Goal: Task Accomplishment & Management: Complete application form

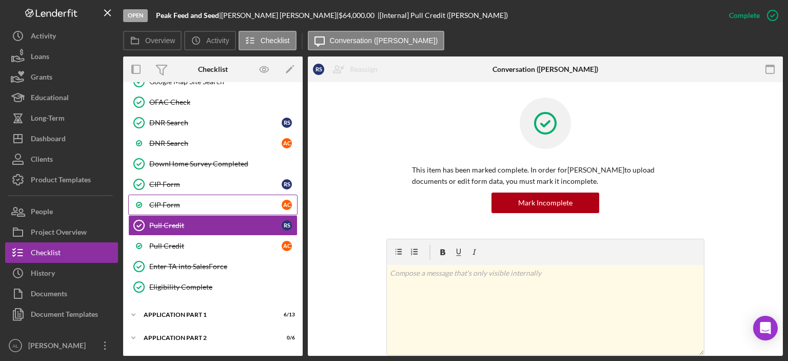
scroll to position [532, 0]
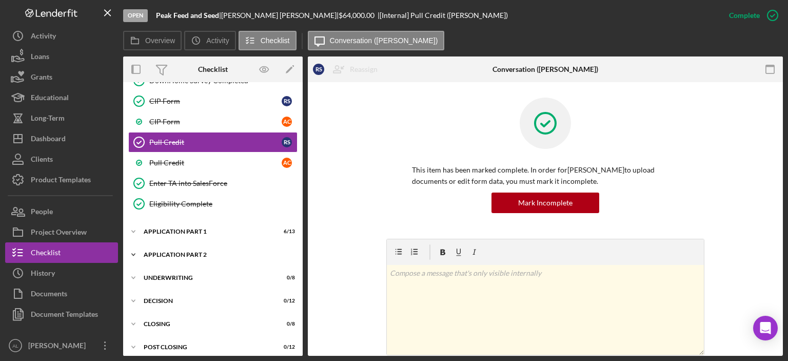
click at [177, 251] on div "Application Part 2" at bounding box center [217, 254] width 146 height 6
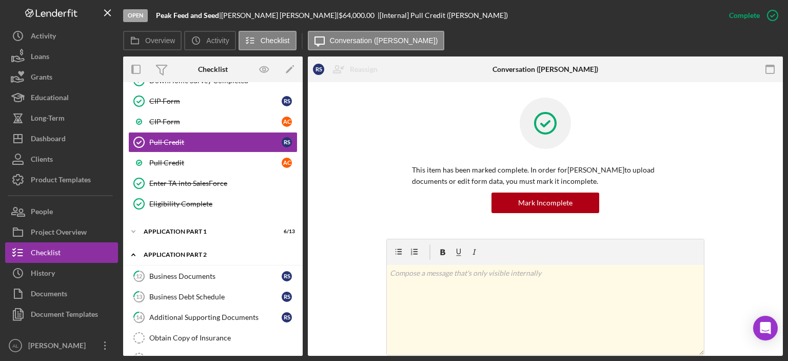
scroll to position [640, 0]
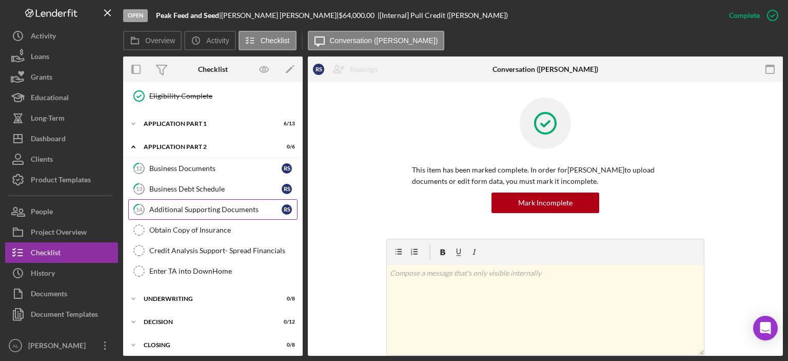
click at [178, 207] on link "14 Additional Supporting Documents R S" at bounding box center [212, 209] width 169 height 21
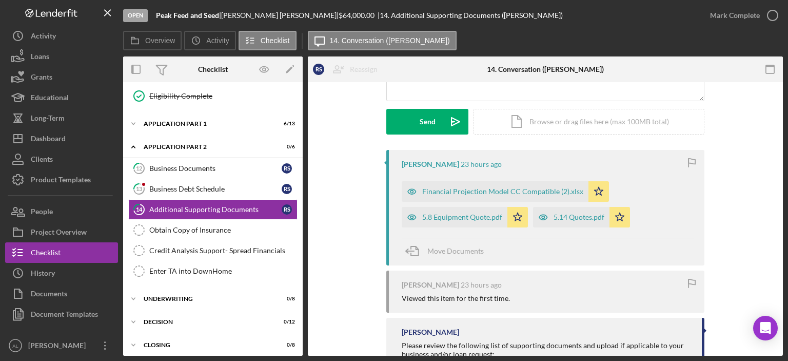
scroll to position [137, 0]
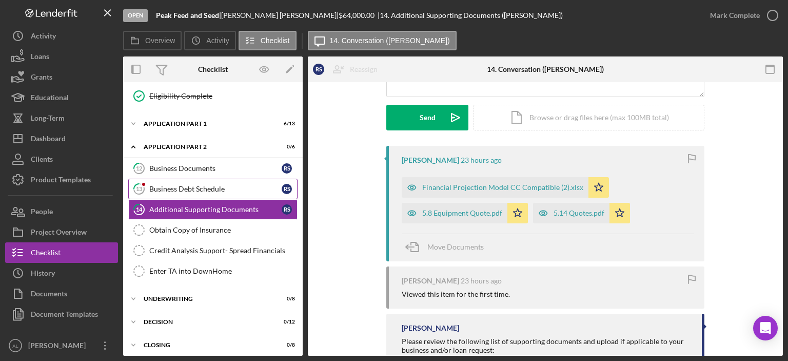
click at [224, 185] on div "Business Debt Schedule" at bounding box center [215, 189] width 132 height 8
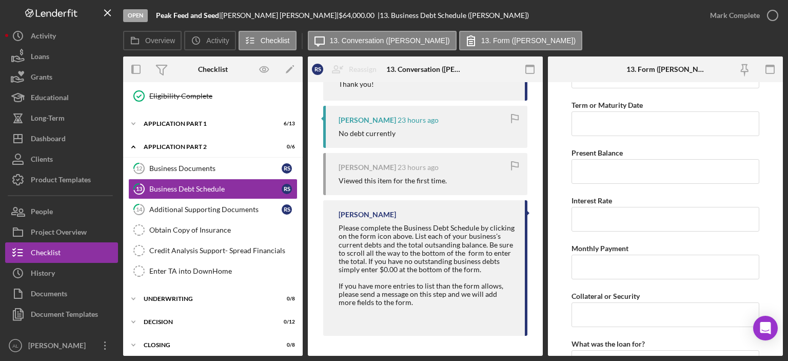
scroll to position [2827, 0]
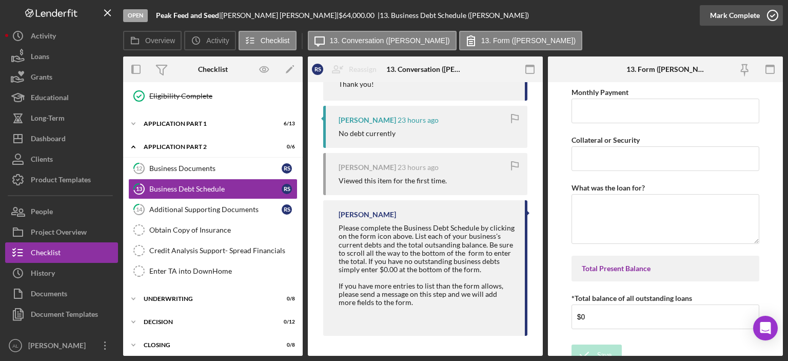
click at [770, 14] on icon "button" at bounding box center [773, 16] width 26 height 26
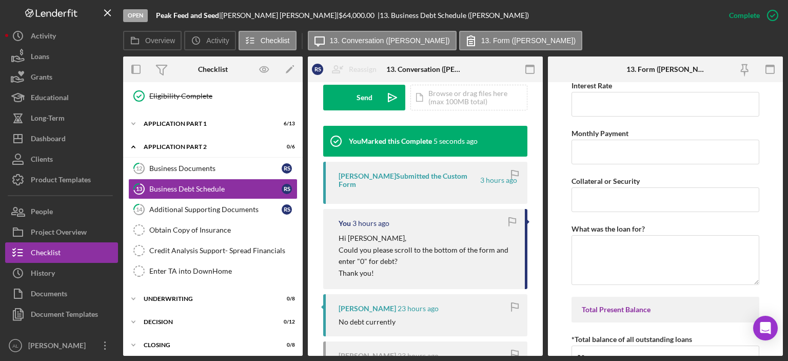
scroll to position [2868, 0]
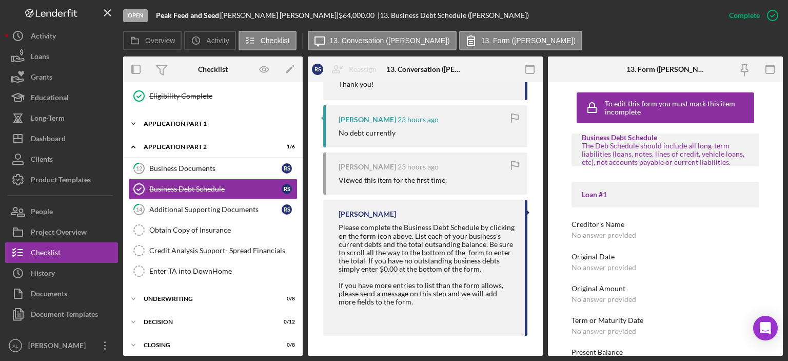
click at [172, 113] on div "Icon/Expander Application Part 1 6 / 13" at bounding box center [212, 123] width 179 height 21
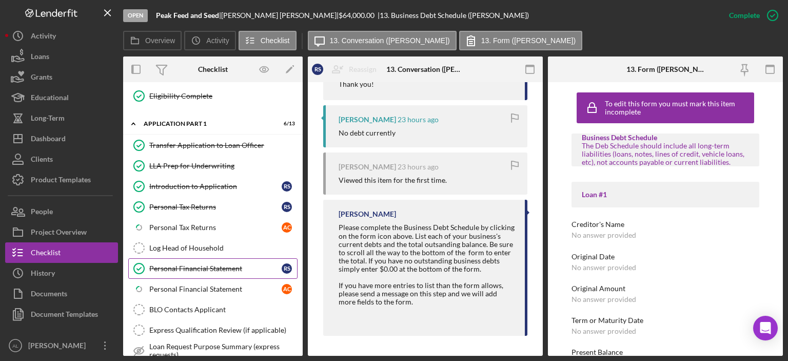
click at [195, 264] on div "Personal Financial Statement" at bounding box center [215, 268] width 132 height 8
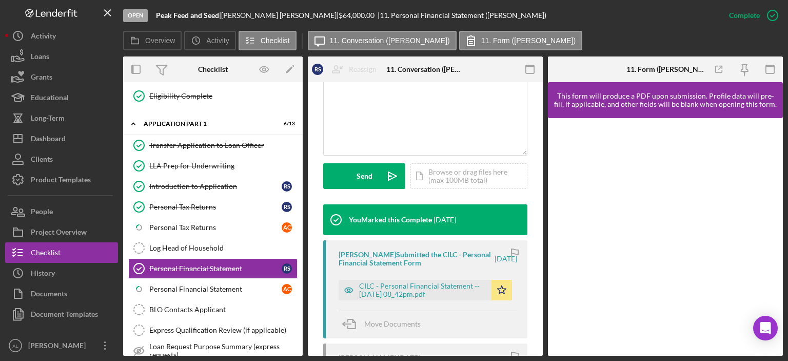
scroll to position [232, 0]
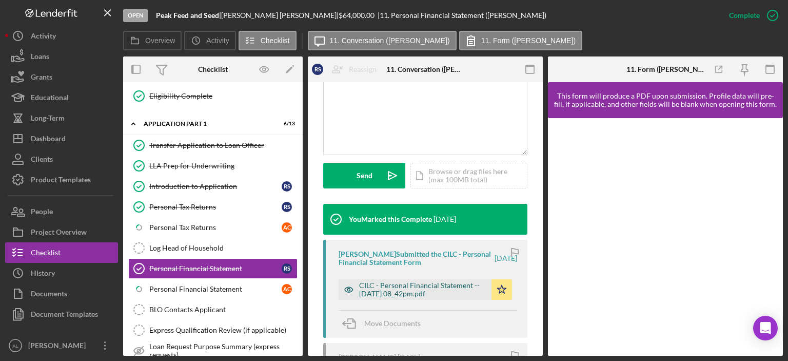
click at [391, 290] on div "CILC - Personal Financial Statement -- [DATE] 08_42pm.pdf" at bounding box center [422, 289] width 127 height 16
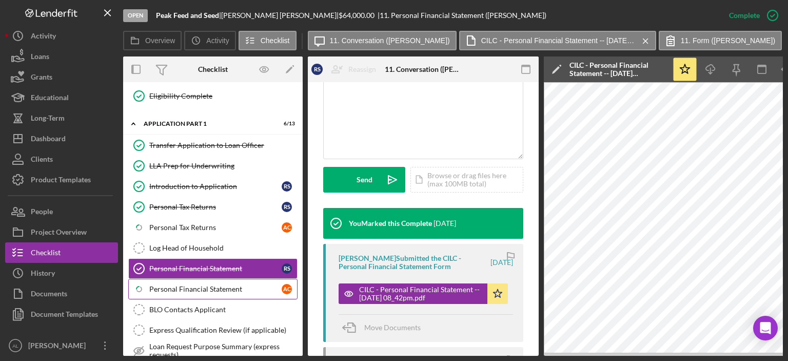
scroll to position [0, 0]
click at [228, 285] on div "Personal Financial Statement" at bounding box center [215, 289] width 132 height 8
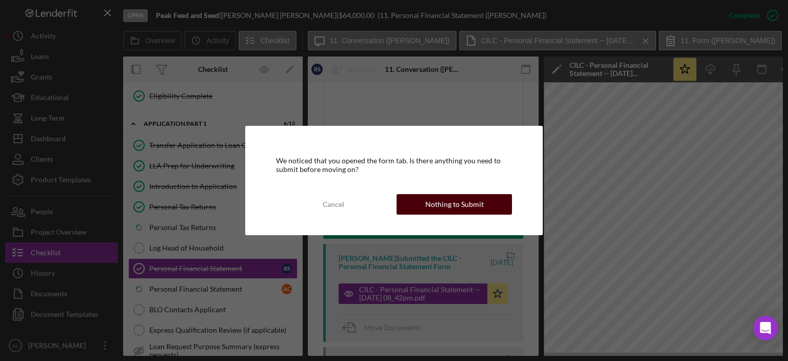
click at [490, 202] on button "Nothing to Submit" at bounding box center [453, 204] width 115 height 21
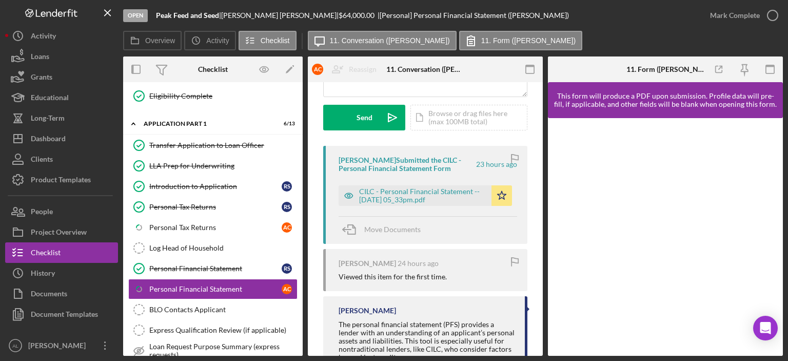
scroll to position [136, 0]
click at [426, 199] on div "CILC - Personal Financial Statement -- [DATE] 05_33pm.pdf" at bounding box center [422, 196] width 127 height 16
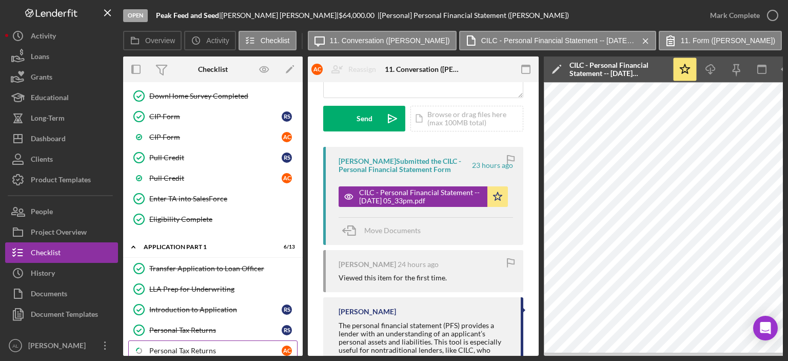
scroll to position [511, 0]
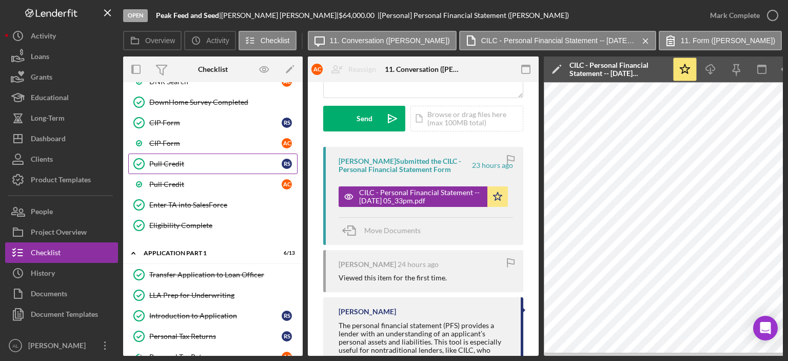
click at [196, 159] on div "Pull Credit" at bounding box center [215, 163] width 132 height 8
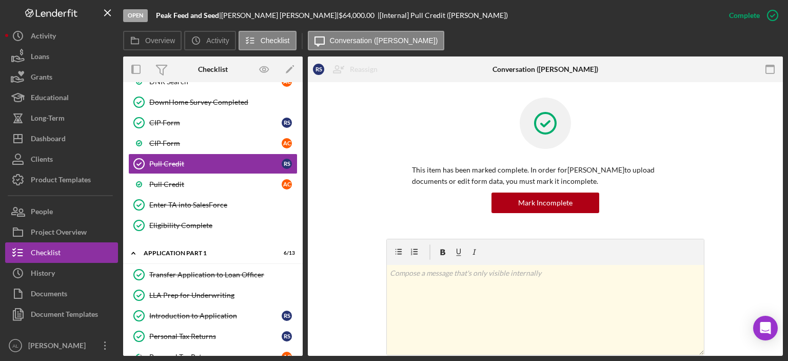
scroll to position [184, 0]
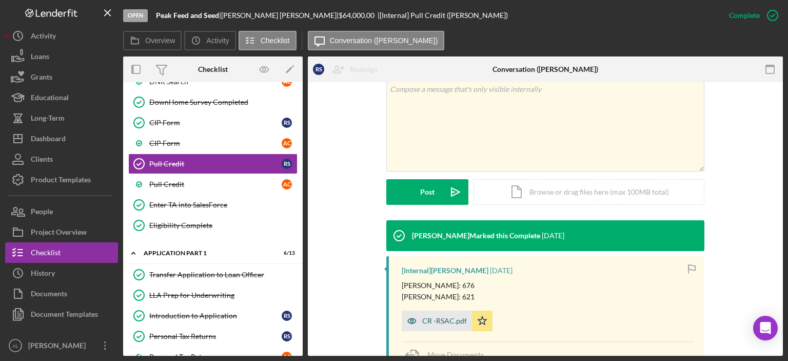
click at [439, 316] on div "CR -RSAC.pdf" at bounding box center [444, 320] width 45 height 8
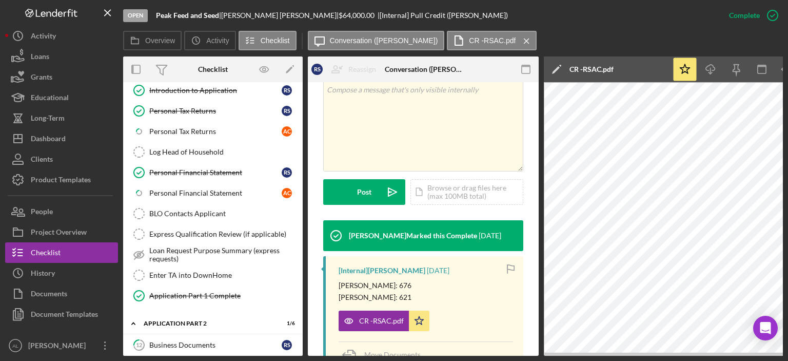
scroll to position [735, 0]
click at [238, 169] on div "Personal Financial Statement" at bounding box center [215, 173] width 132 height 8
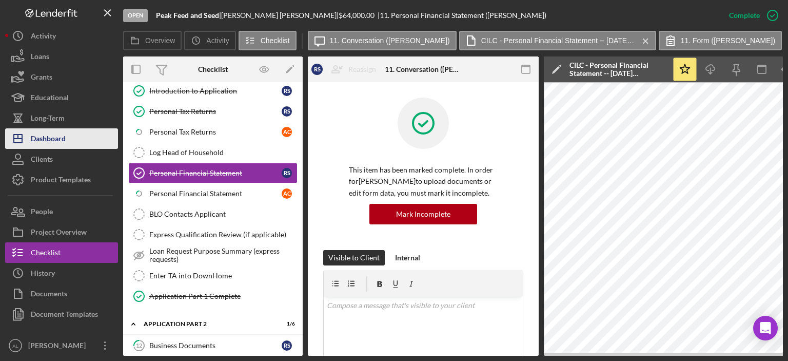
click at [63, 141] on div "Dashboard" at bounding box center [48, 139] width 35 height 23
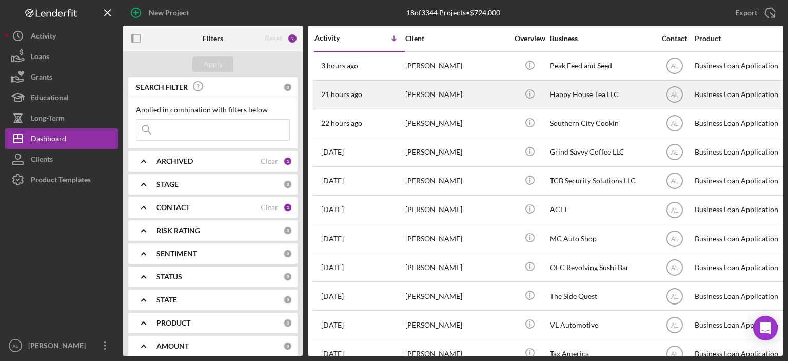
click at [384, 92] on div "21 hours ago [PERSON_NAME]" at bounding box center [359, 94] width 90 height 27
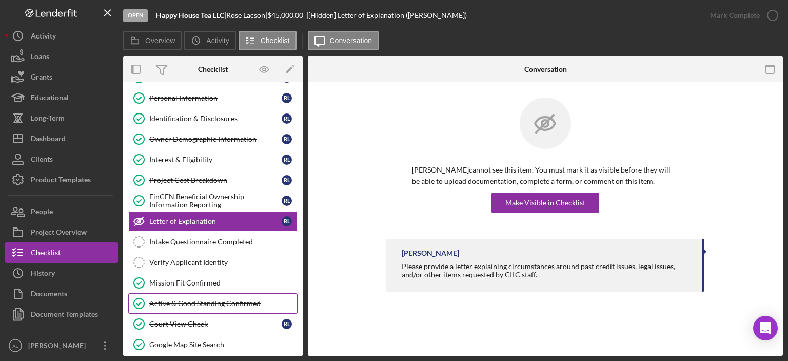
scroll to position [348, 0]
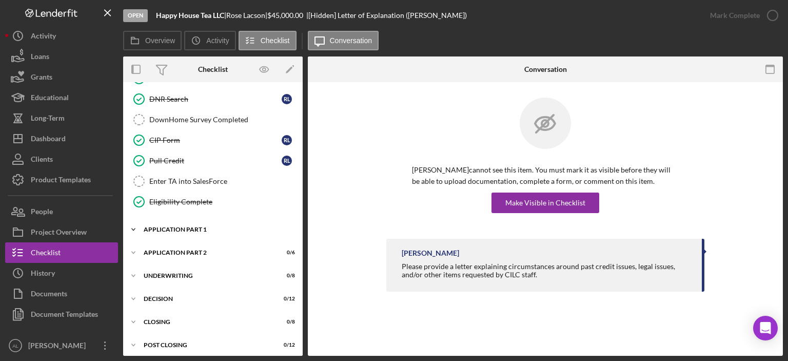
click at [195, 219] on div "Icon/Expander Application Part 1 2 / 11" at bounding box center [212, 229] width 179 height 21
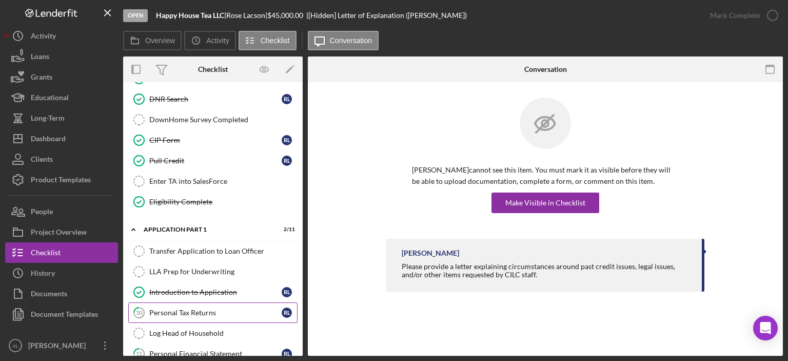
click at [197, 308] on div "Personal Tax Returns" at bounding box center [215, 312] width 132 height 8
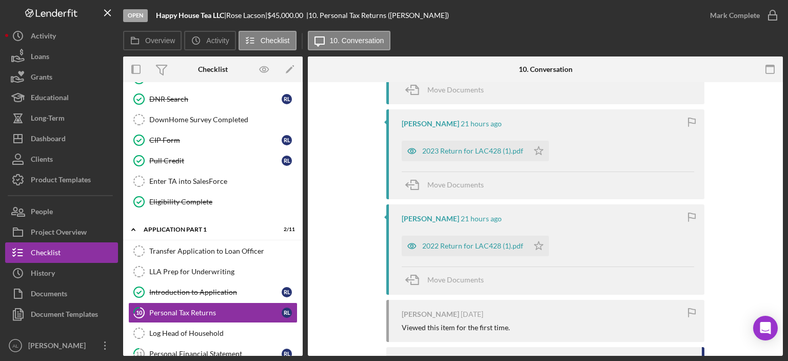
scroll to position [270, 0]
click at [76, 143] on button "Icon/Dashboard Dashboard" at bounding box center [61, 138] width 113 height 21
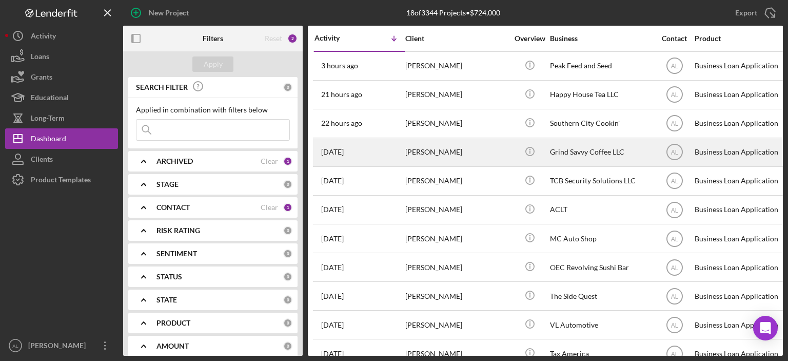
click at [424, 143] on div "[PERSON_NAME]" at bounding box center [456, 151] width 103 height 27
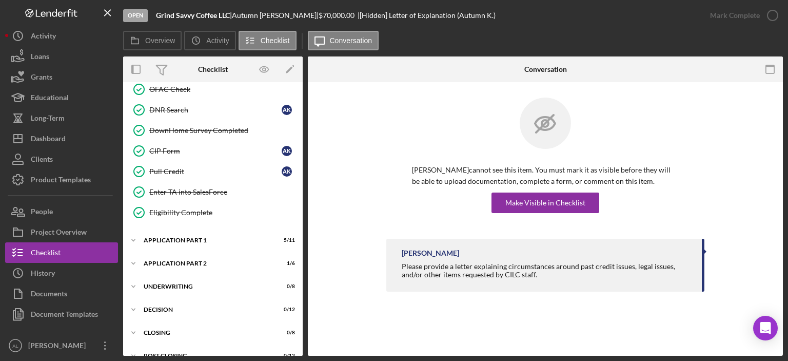
scroll to position [348, 0]
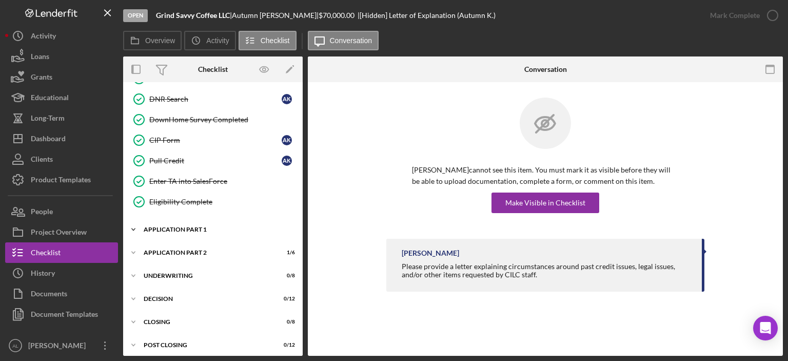
click at [205, 229] on div "Icon/Expander Application Part 1 5 / 11" at bounding box center [212, 229] width 179 height 21
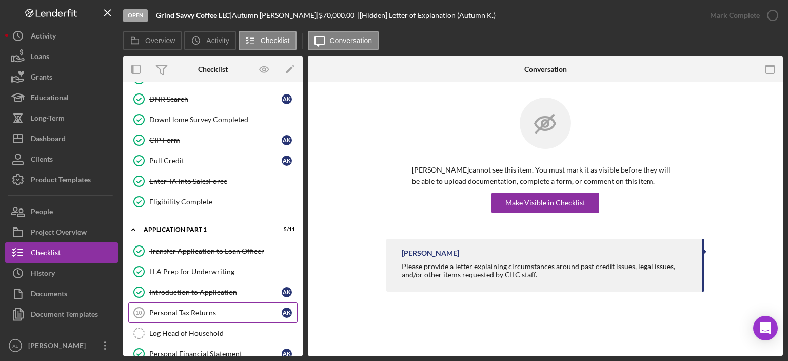
click at [192, 302] on link "Personal Tax Returns 10 Personal Tax Returns A K" at bounding box center [212, 312] width 169 height 21
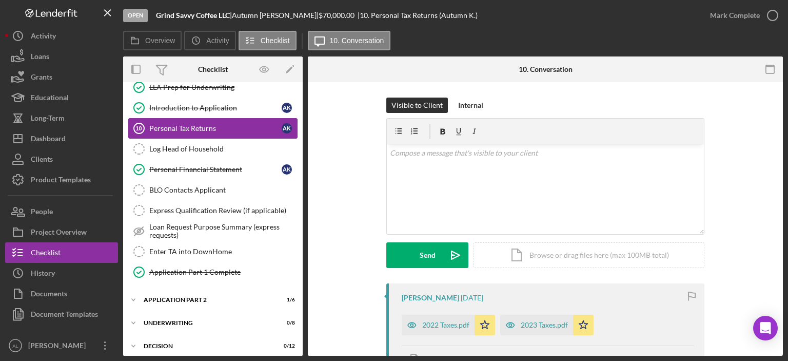
scroll to position [534, 0]
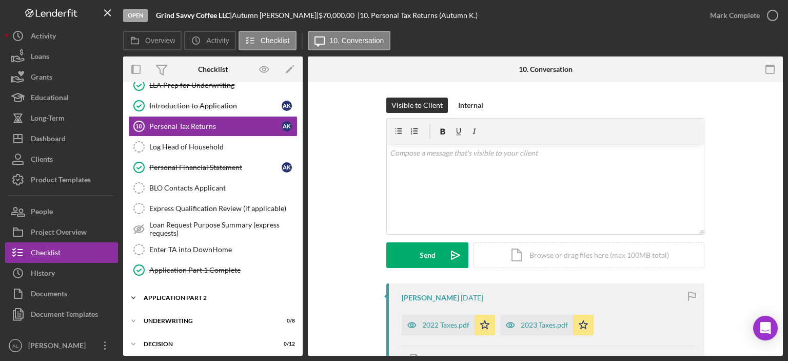
click at [219, 294] on div "Icon/Expander Application Part 2 1 / 6" at bounding box center [212, 297] width 179 height 21
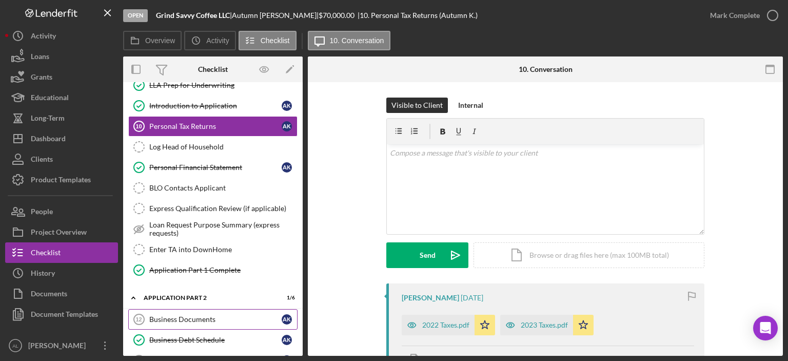
click at [222, 315] on div "Business Documents" at bounding box center [215, 319] width 132 height 8
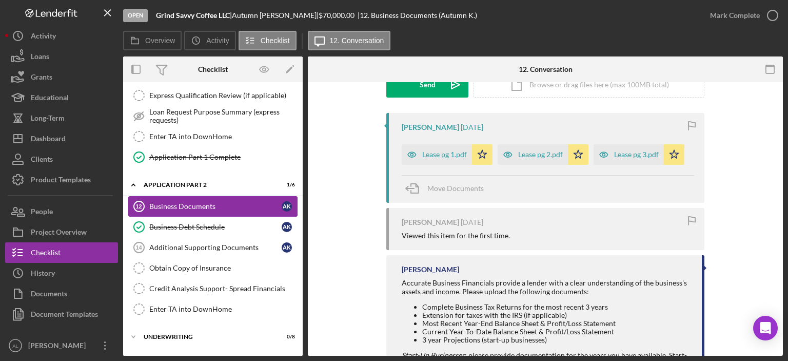
scroll to position [658, 0]
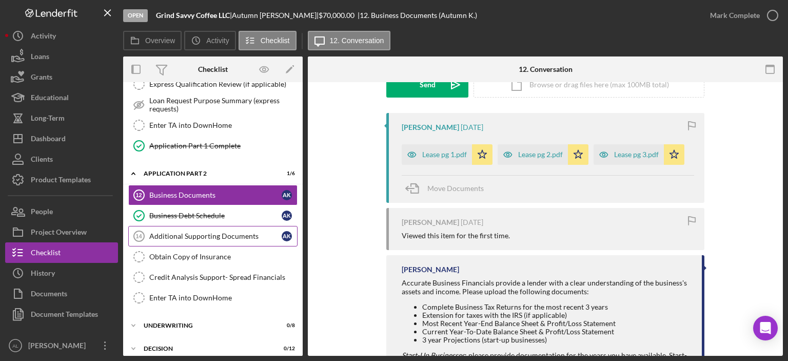
click at [218, 232] on div "Additional Supporting Documents" at bounding box center [215, 236] width 132 height 8
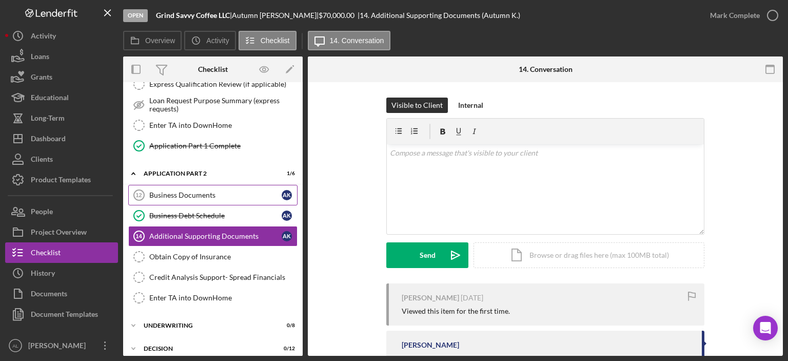
click at [231, 191] on div "Business Documents" at bounding box center [215, 195] width 132 height 8
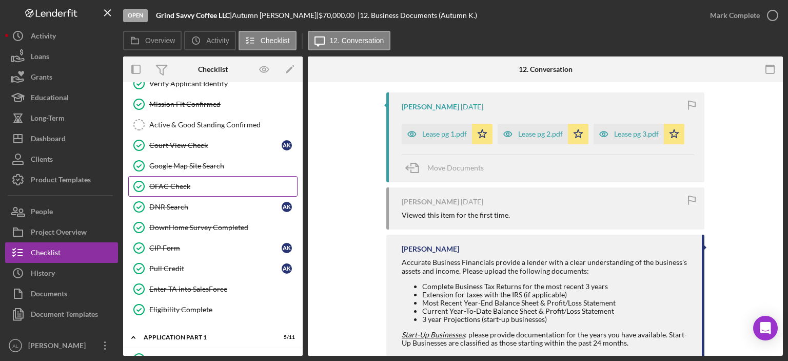
scroll to position [242, 0]
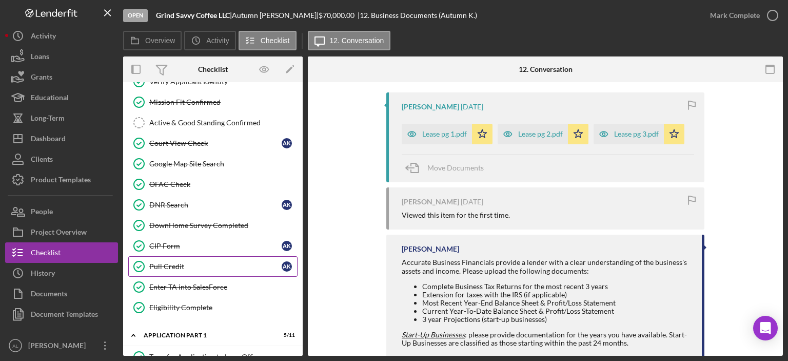
click at [209, 262] on div "Pull Credit" at bounding box center [215, 266] width 132 height 8
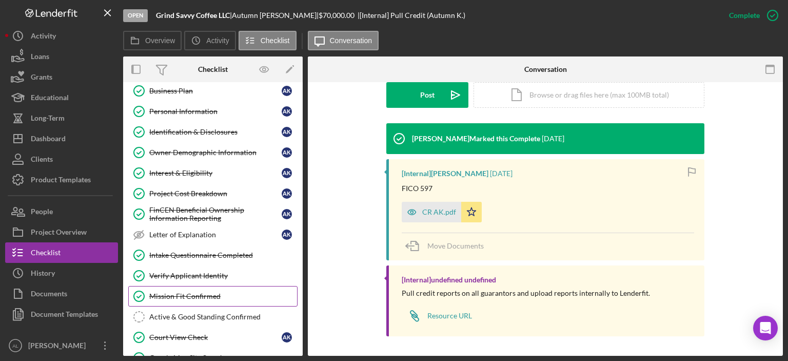
scroll to position [36, 0]
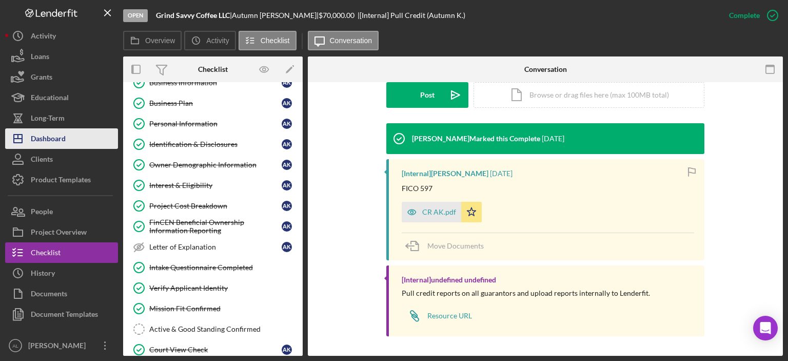
click at [76, 132] on button "Icon/Dashboard Dashboard" at bounding box center [61, 138] width 113 height 21
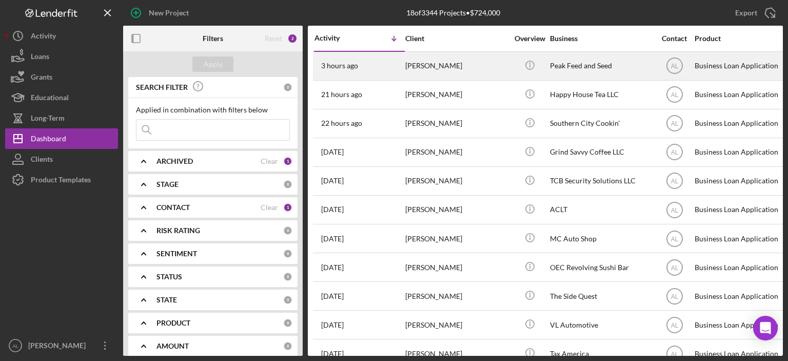
click at [375, 71] on div "3 hours ago [PERSON_NAME]" at bounding box center [359, 65] width 90 height 27
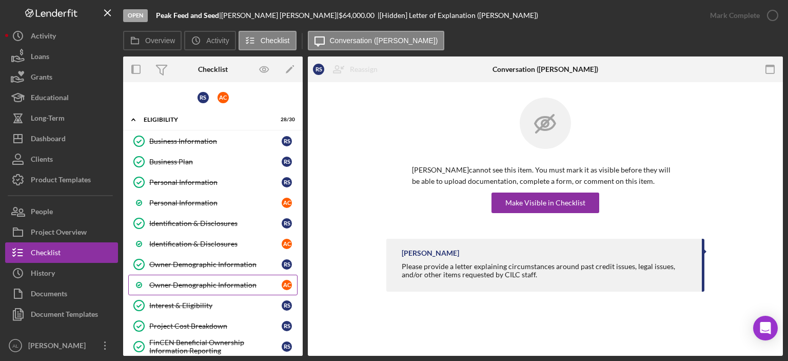
scroll to position [61, 0]
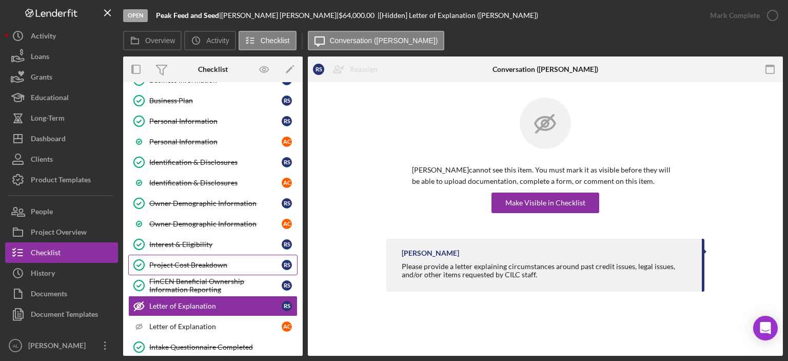
click at [197, 255] on link "Project Cost Breakdown Project Cost Breakdown R S" at bounding box center [212, 264] width 169 height 21
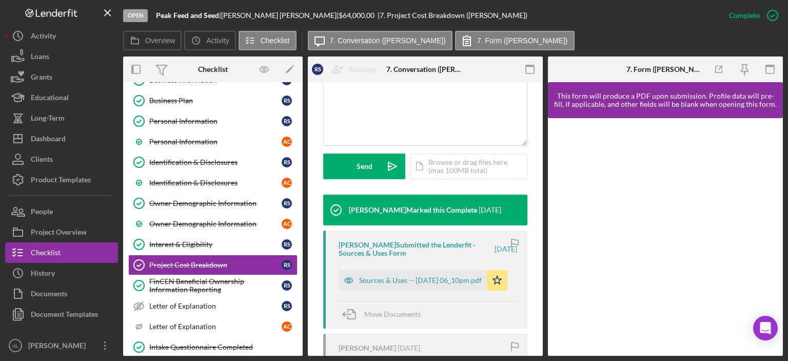
scroll to position [244, 0]
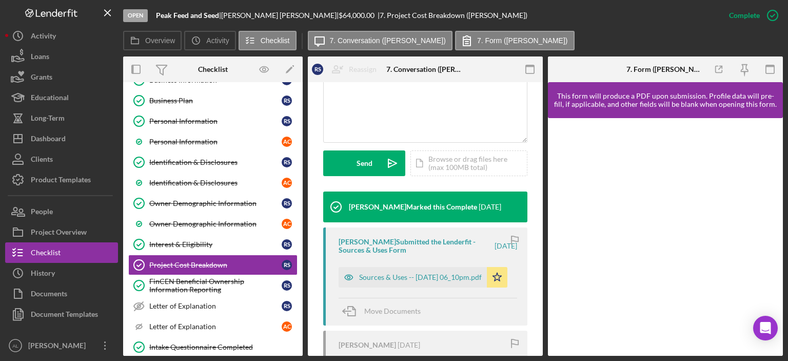
click at [375, 290] on div "[PERSON_NAME] Submitted the Lenderfit - Sources & Uses Form [DATE] Sources & Us…" at bounding box center [425, 276] width 204 height 98
click at [385, 281] on div "Sources & Uses -- [DATE] 06_10pm.pdf" at bounding box center [420, 277] width 123 height 8
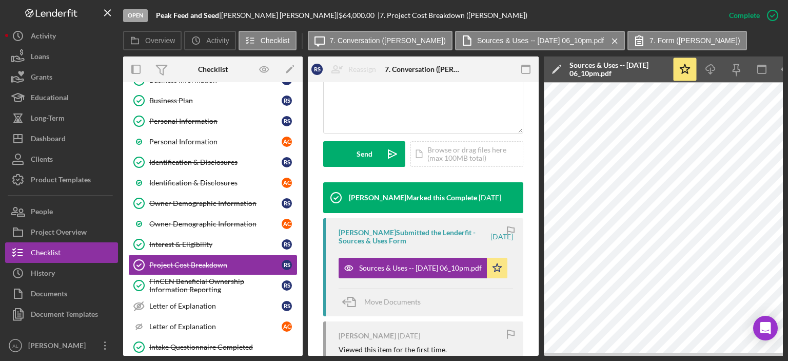
scroll to position [0, 0]
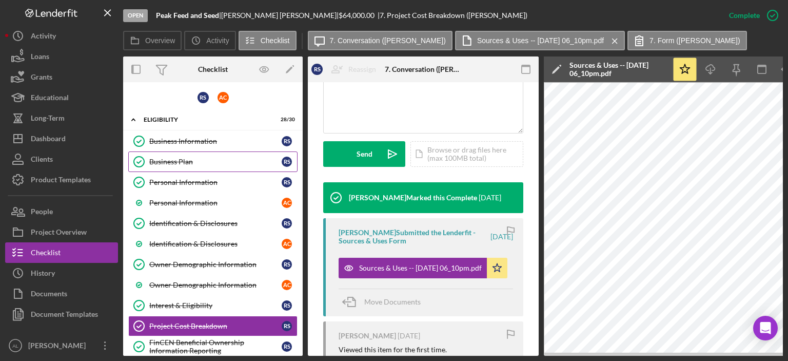
click at [196, 157] on div "Business Plan" at bounding box center [215, 161] width 132 height 8
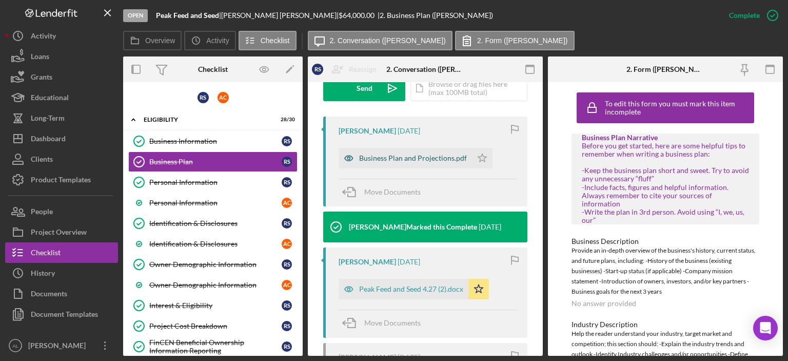
scroll to position [315, 0]
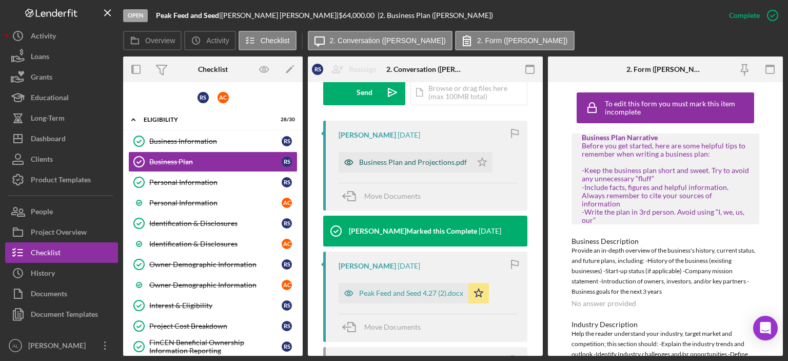
click at [425, 153] on div "Business Plan and Projections.pdf" at bounding box center [404, 162] width 133 height 21
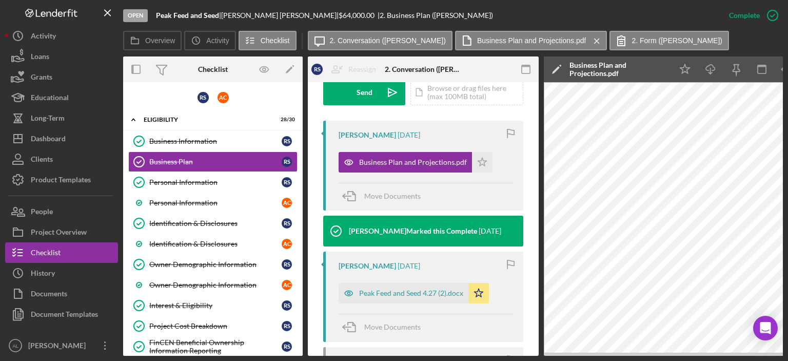
scroll to position [410, 0]
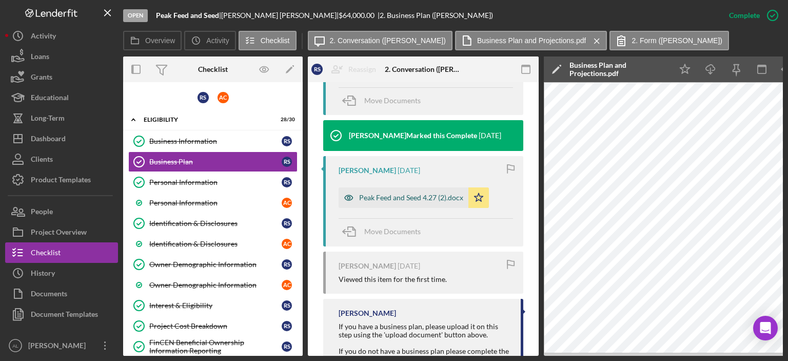
click at [429, 193] on div "Peak Feed and Seed 4.27 (2).docx" at bounding box center [411, 197] width 104 height 8
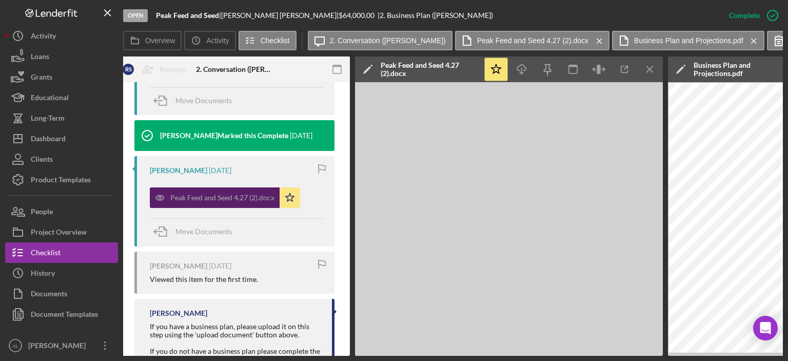
scroll to position [0, 193]
